Goal: Information Seeking & Learning: Learn about a topic

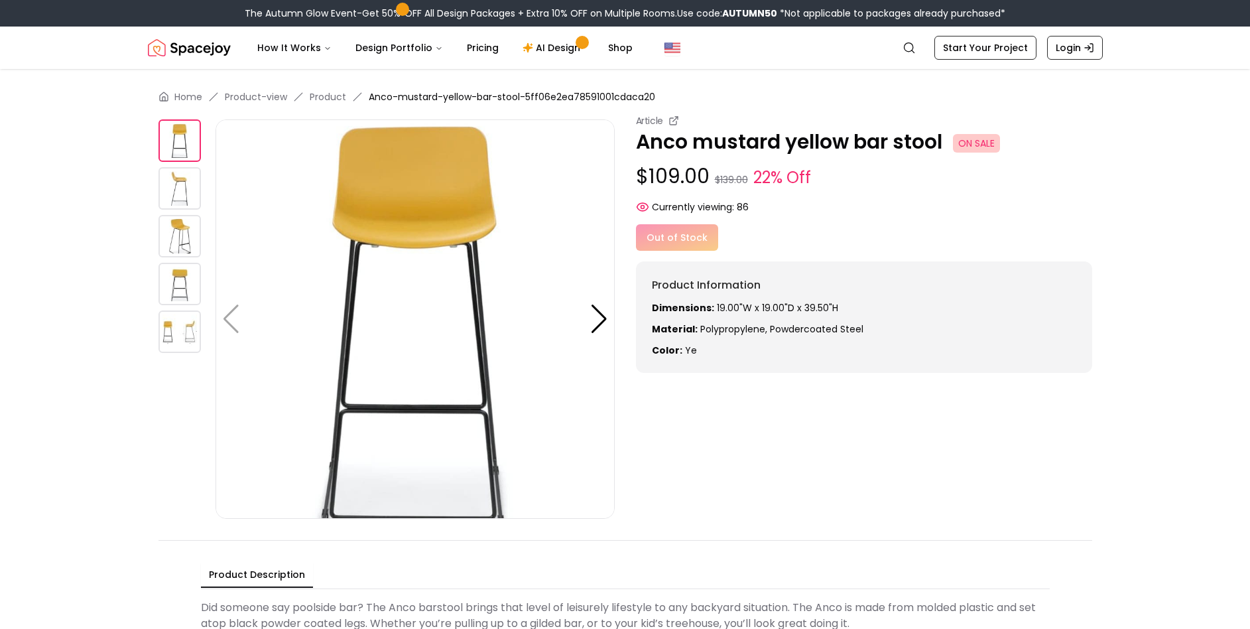
click at [171, 182] on img at bounding box center [180, 188] width 42 height 42
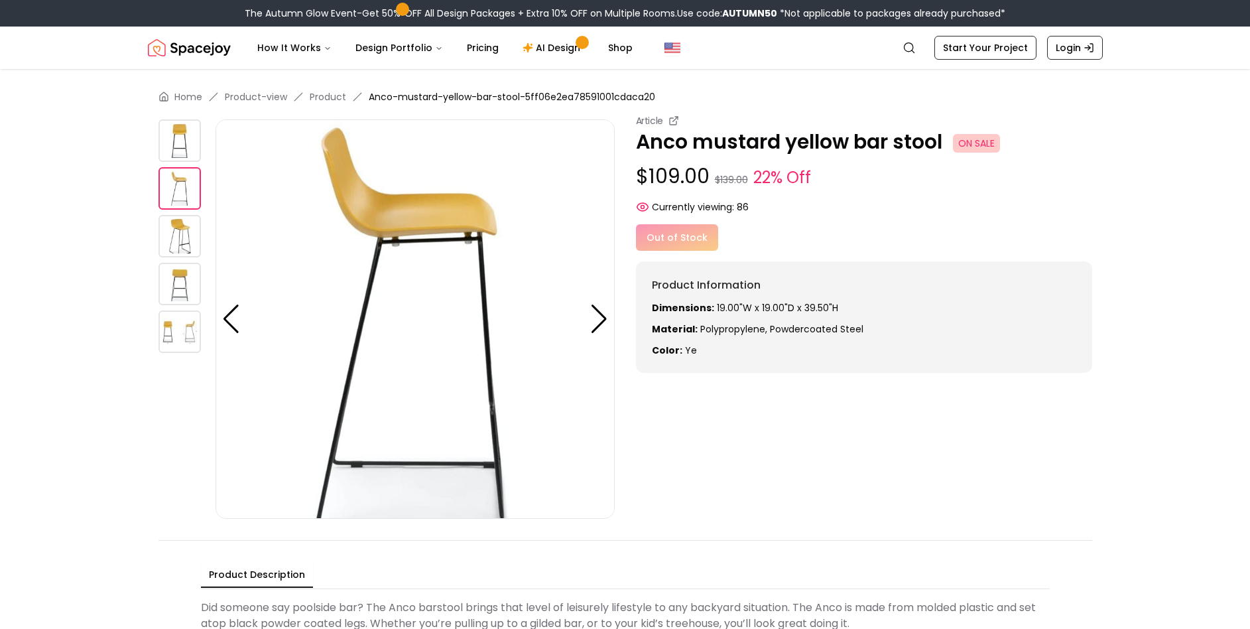
click at [176, 229] on img at bounding box center [180, 236] width 42 height 42
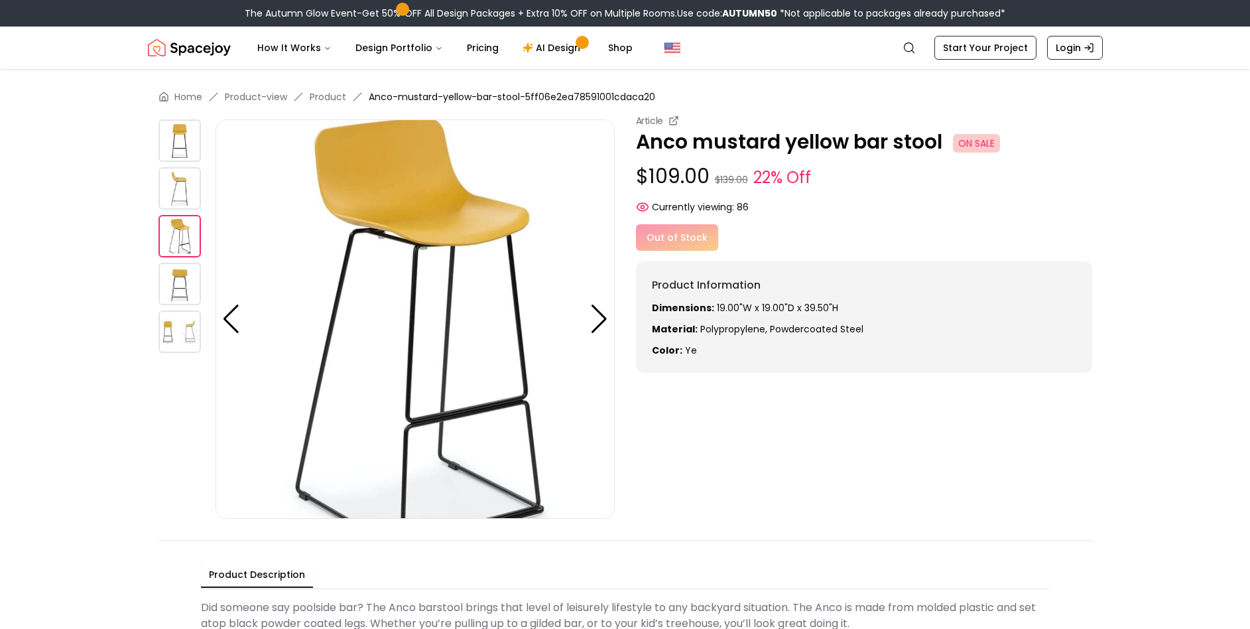
click at [893, 444] on div "Article Anco mustard yellow bar stool ON SALE $109.00 $139.00 22% Off Currently…" at bounding box center [626, 316] width 934 height 405
click at [179, 191] on img at bounding box center [180, 188] width 42 height 42
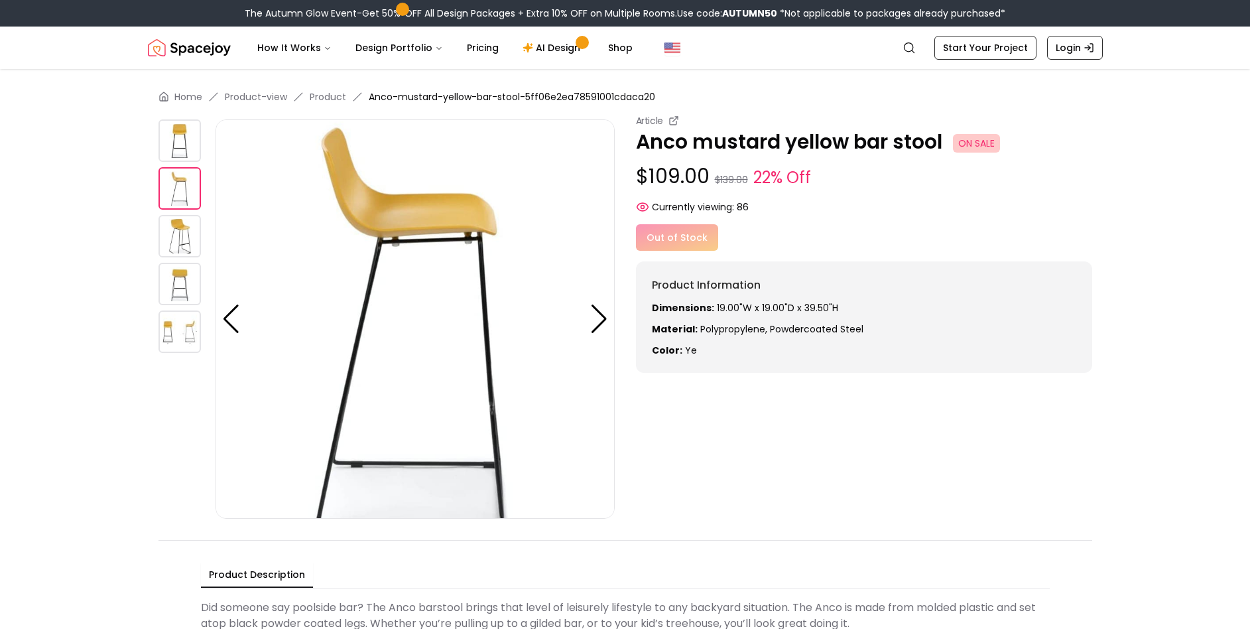
click at [184, 279] on img at bounding box center [180, 284] width 42 height 42
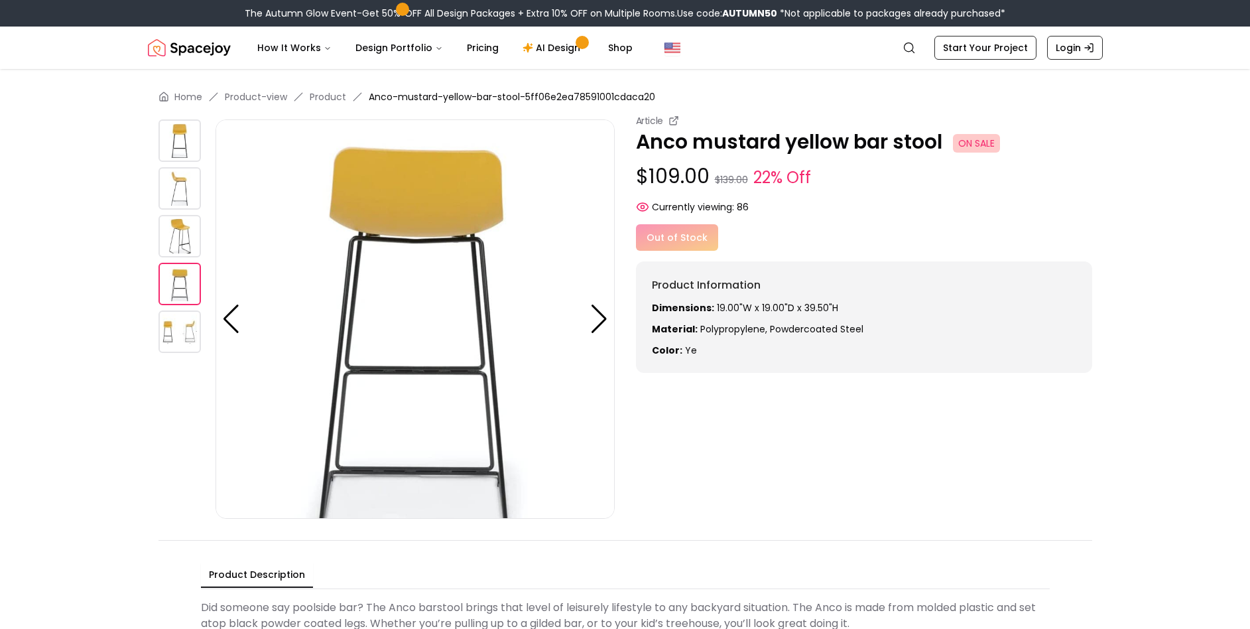
click at [170, 340] on img at bounding box center [180, 331] width 42 height 42
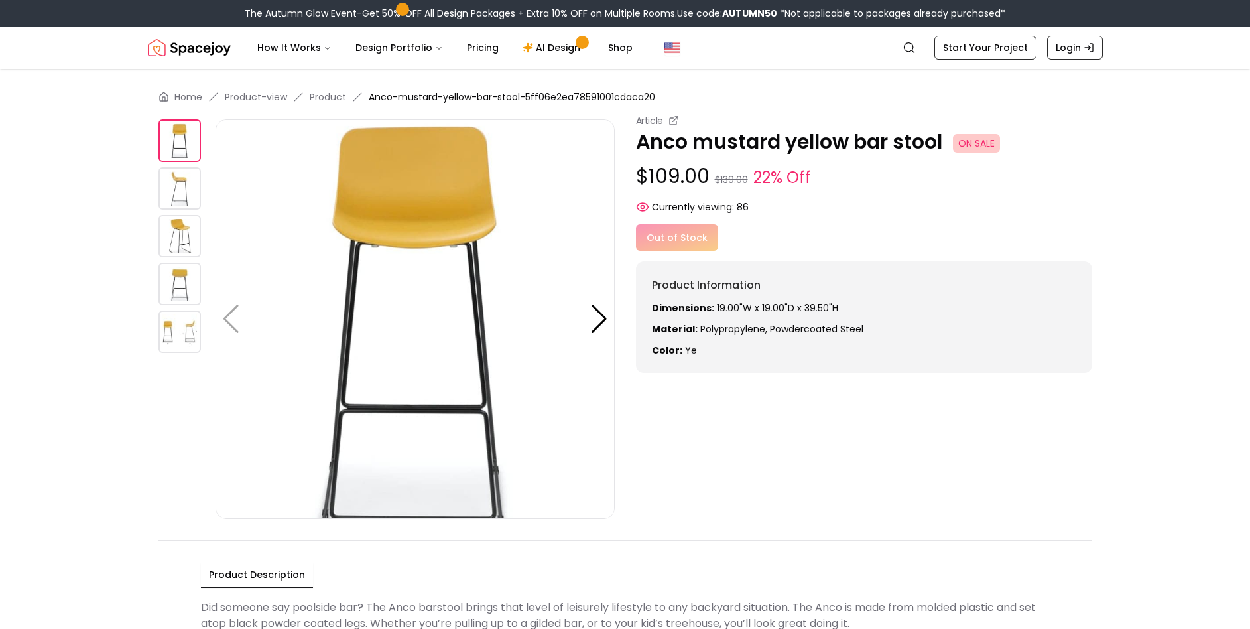
click at [170, 287] on img at bounding box center [180, 284] width 42 height 42
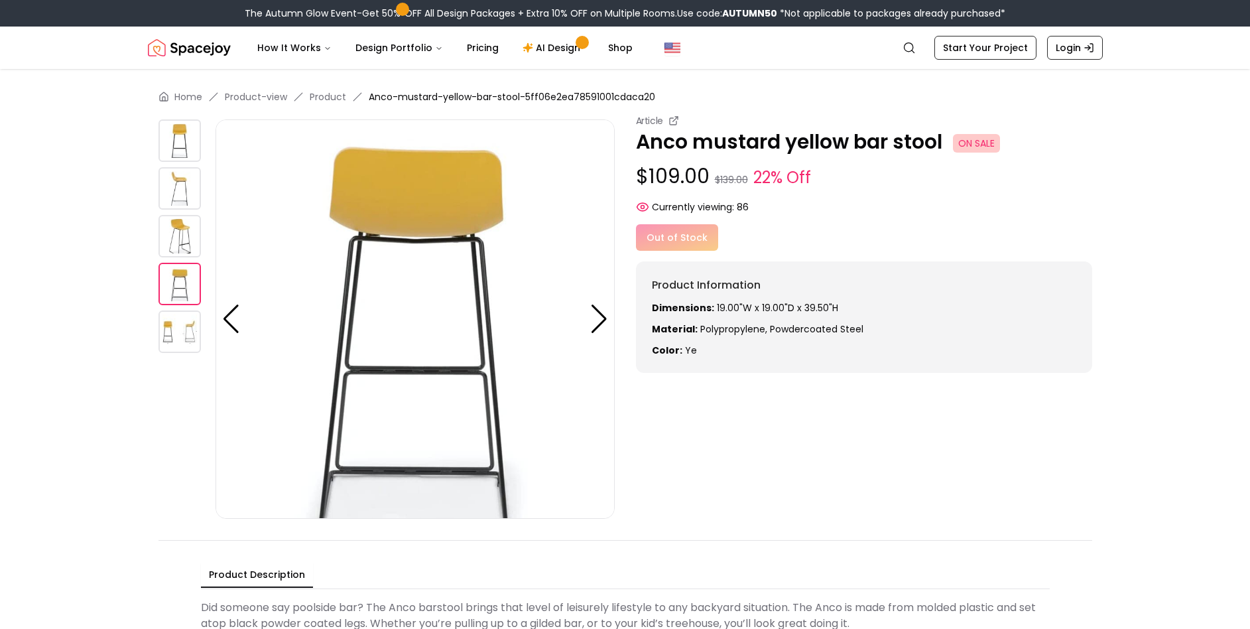
click at [184, 237] on img at bounding box center [180, 236] width 42 height 42
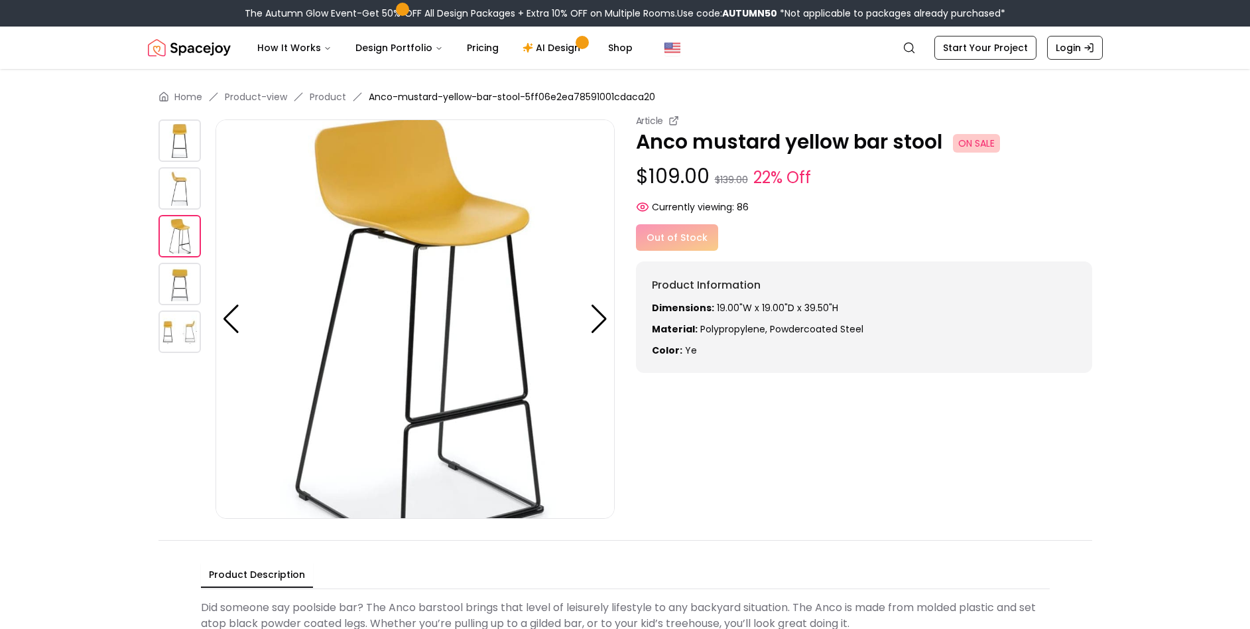
click at [176, 190] on img at bounding box center [180, 188] width 42 height 42
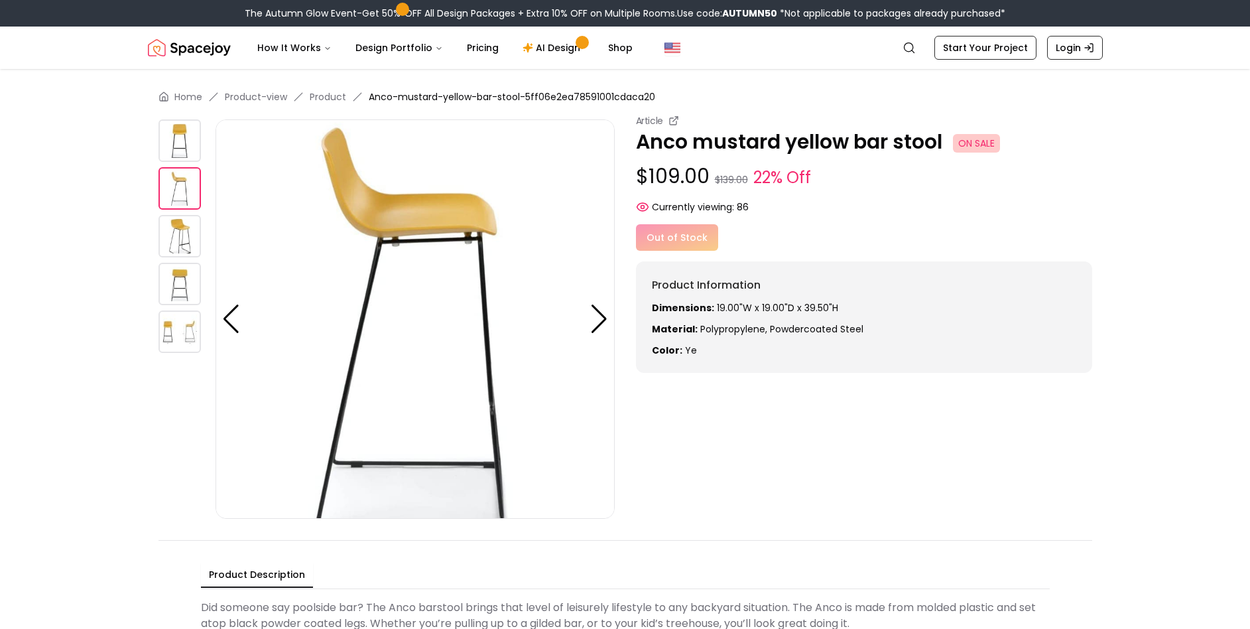
click at [179, 330] on img at bounding box center [180, 331] width 42 height 42
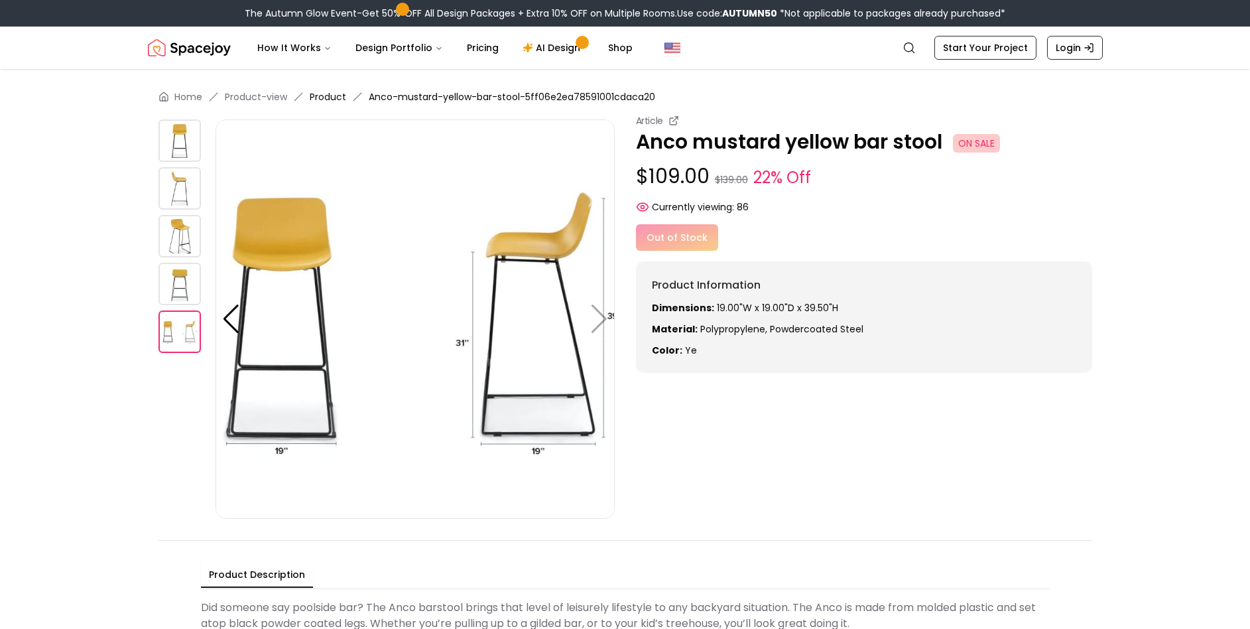
click at [332, 96] on link "Product" at bounding box center [328, 96] width 36 height 13
click at [333, 96] on link "Product" at bounding box center [328, 96] width 36 height 13
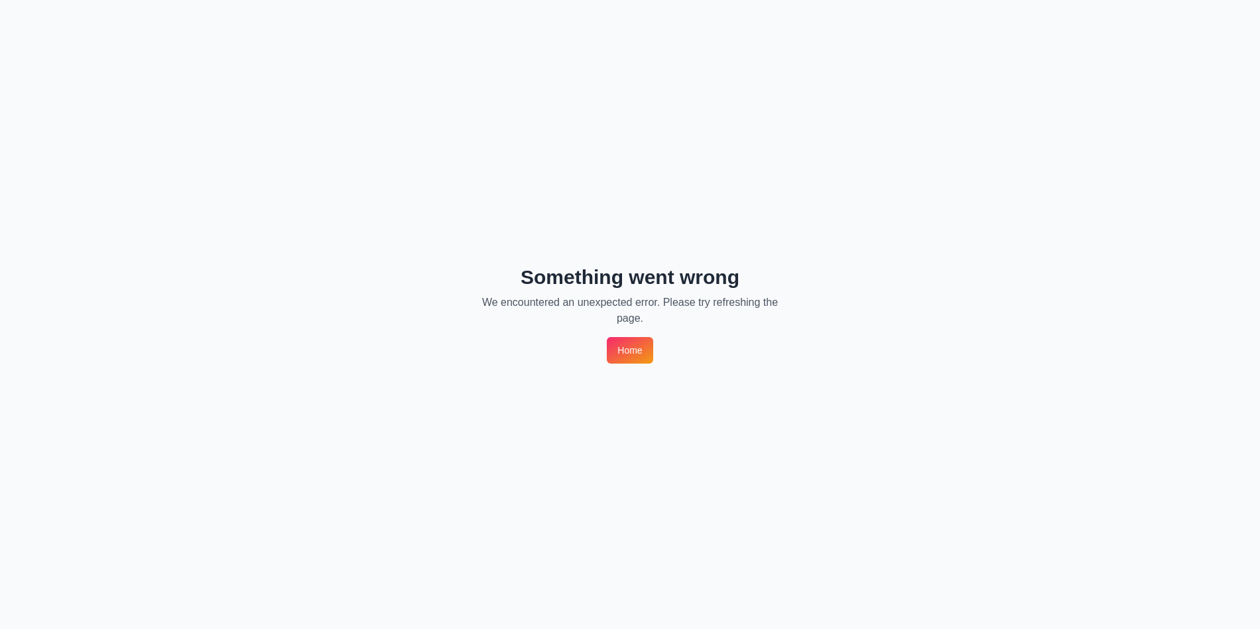
click at [615, 355] on link "Home" at bounding box center [630, 350] width 46 height 27
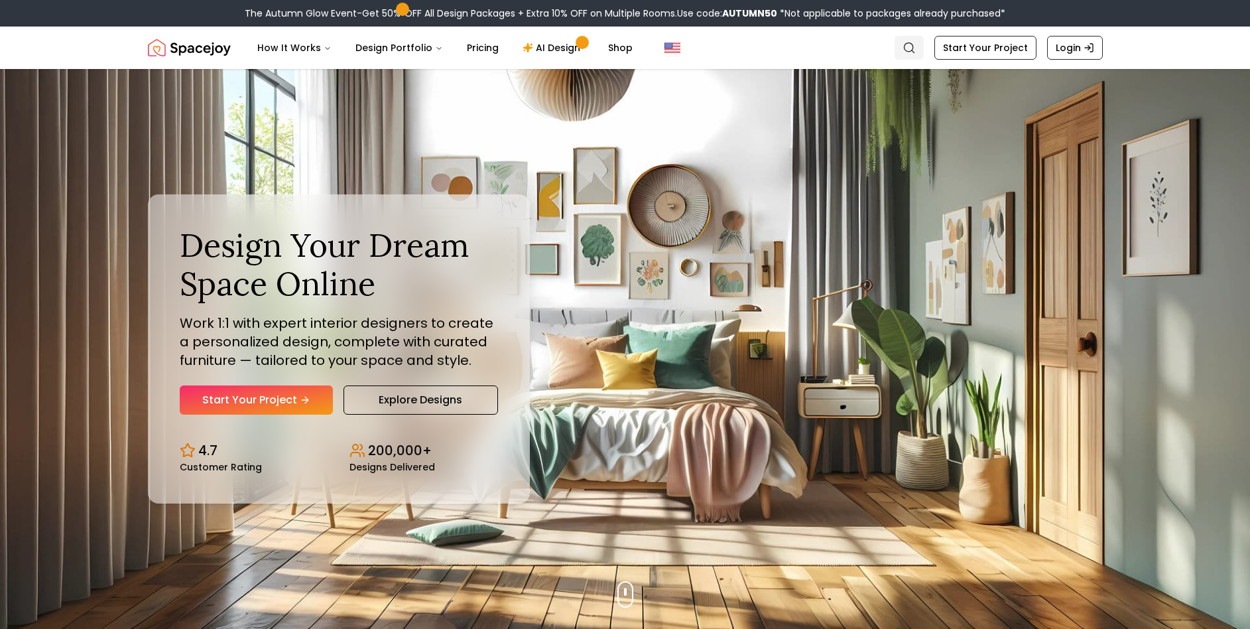
click at [916, 44] on icon "Global" at bounding box center [909, 47] width 13 height 13
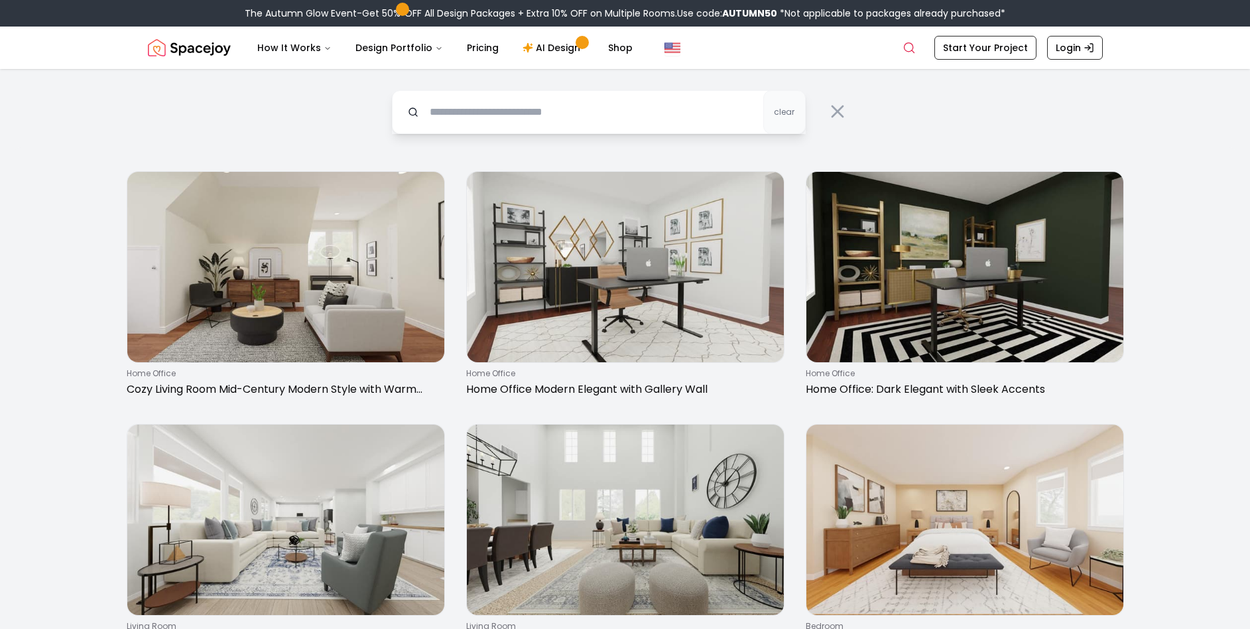
click at [613, 115] on input "text" at bounding box center [599, 112] width 414 height 44
type input "**********"
